Goal: Task Accomplishment & Management: Use online tool/utility

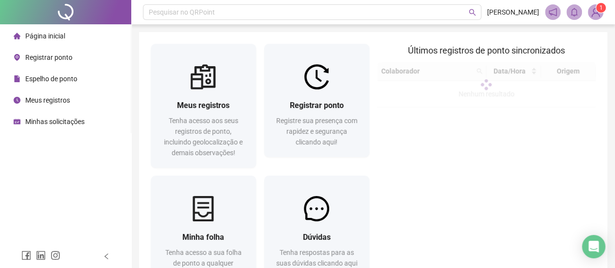
click at [69, 100] on span "Meus registros" at bounding box center [47, 100] width 45 height 8
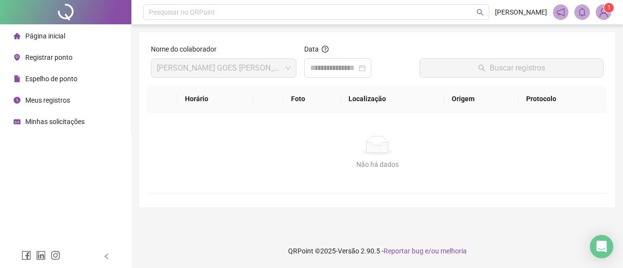
click at [48, 64] on div "Registrar ponto" at bounding box center [43, 57] width 59 height 19
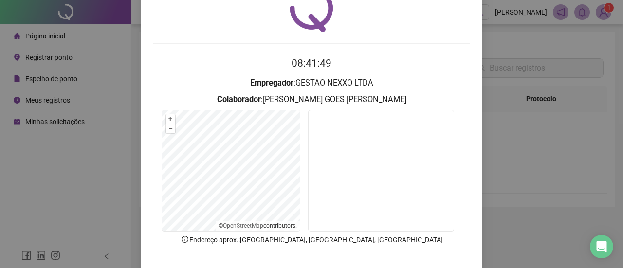
scroll to position [90, 0]
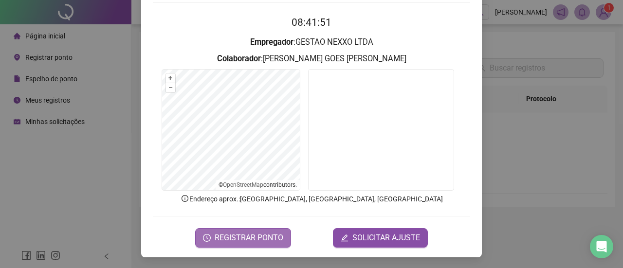
click at [253, 233] on span "REGISTRAR PONTO" at bounding box center [249, 238] width 69 height 12
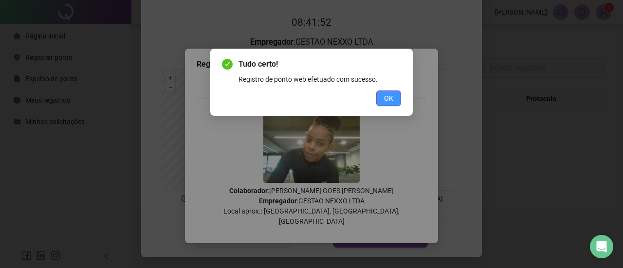
click at [386, 103] on span "OK" at bounding box center [388, 98] width 9 height 11
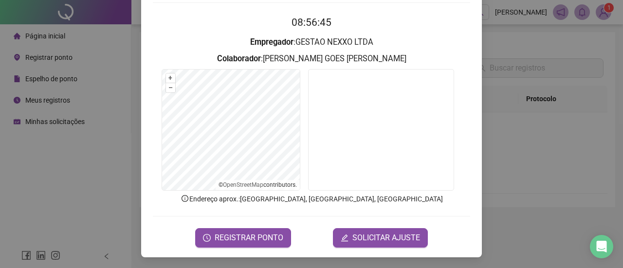
click at [511, 61] on div "Registro [PERSON_NAME] web 08:56:45 Empregador : GESTAO NEXXO LTDA Colaborador …" at bounding box center [311, 134] width 623 height 268
